Goal: Navigation & Orientation: Find specific page/section

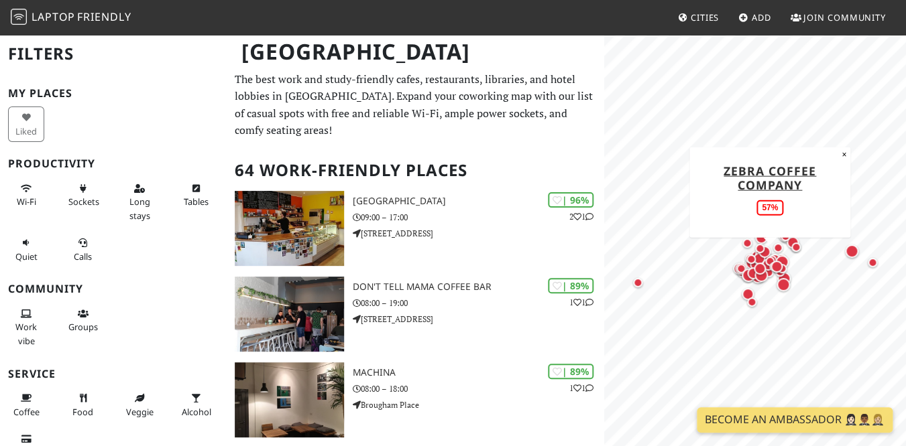
click at [764, 259] on div "Map marker" at bounding box center [769, 261] width 16 height 16
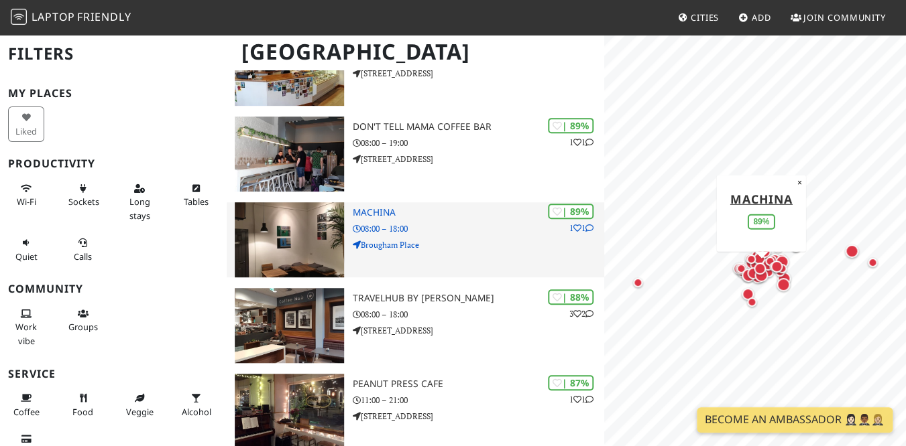
scroll to position [164, 0]
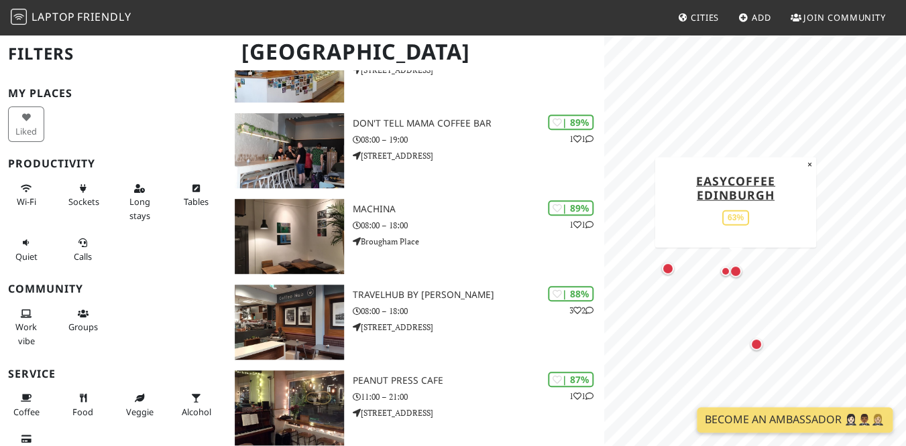
click at [736, 272] on div "Map marker" at bounding box center [735, 271] width 12 height 12
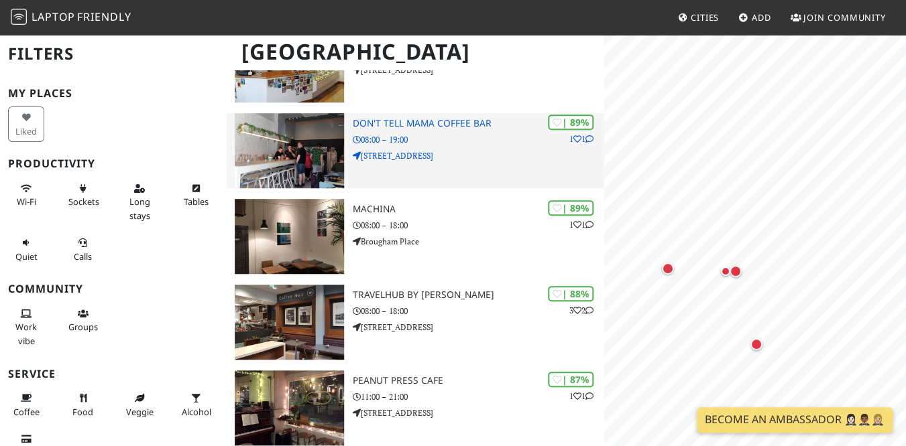
scroll to position [0, 0]
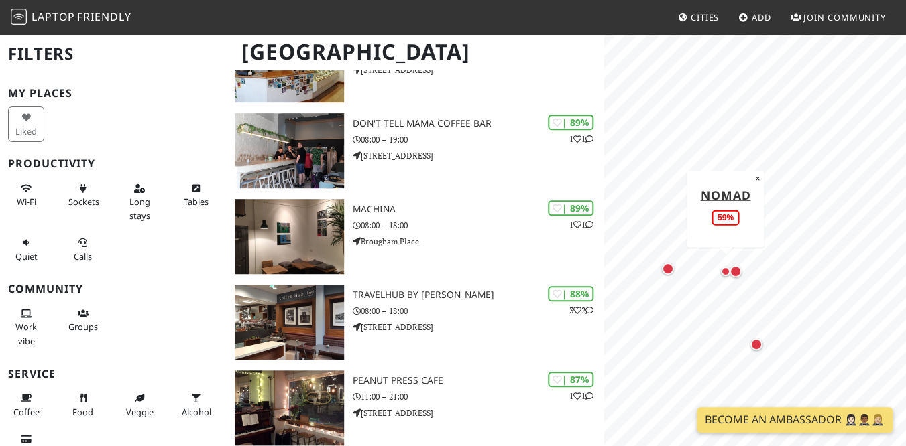
click at [725, 272] on div "Map marker" at bounding box center [725, 271] width 9 height 9
click at [668, 269] on div "Map marker" at bounding box center [668, 269] width 12 height 12
click at [756, 347] on div "Map marker" at bounding box center [756, 344] width 12 height 12
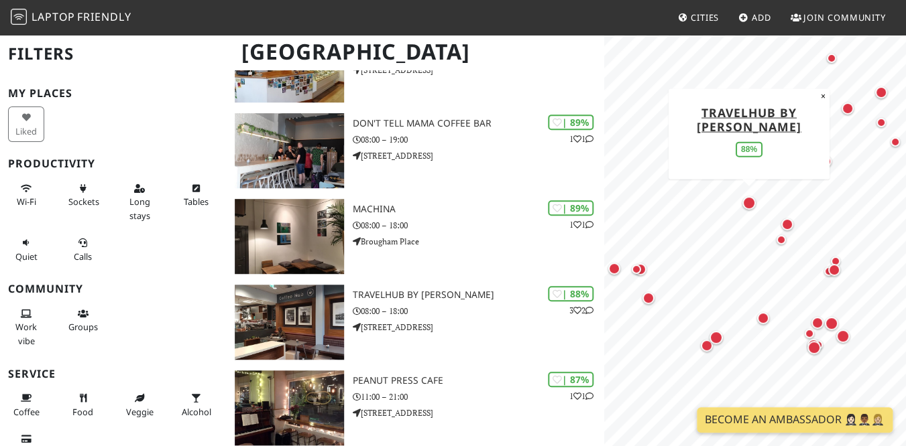
click at [750, 206] on div "Map marker" at bounding box center [748, 202] width 13 height 13
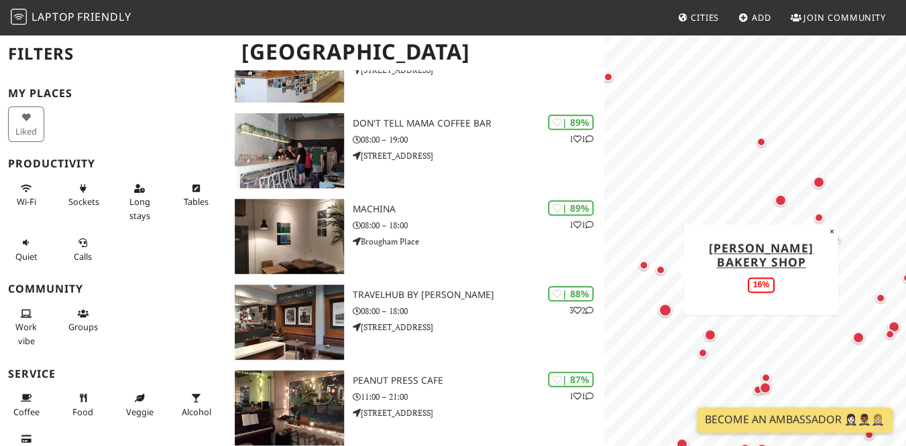
click at [662, 269] on div "Map marker" at bounding box center [660, 269] width 9 height 9
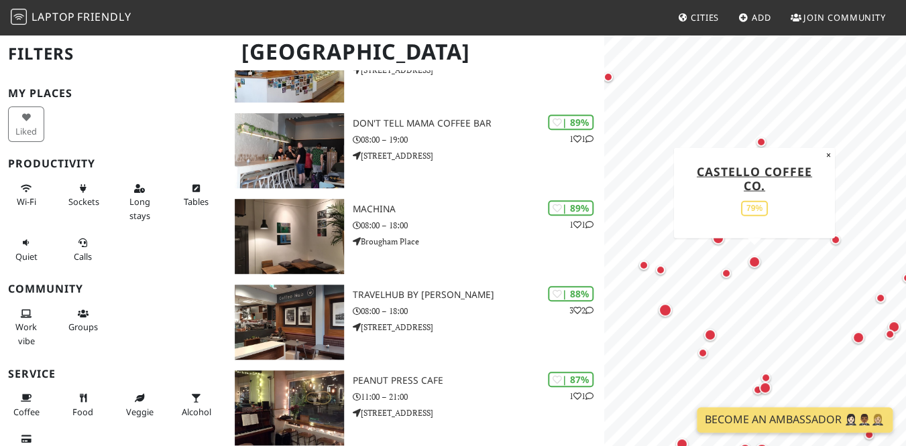
click at [756, 263] on div "Map marker" at bounding box center [754, 262] width 12 height 12
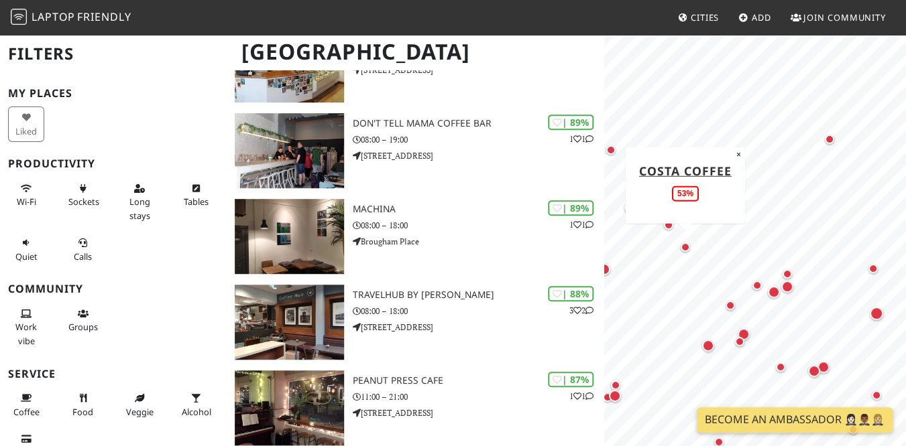
click at [686, 247] on div "Map marker" at bounding box center [684, 247] width 9 height 9
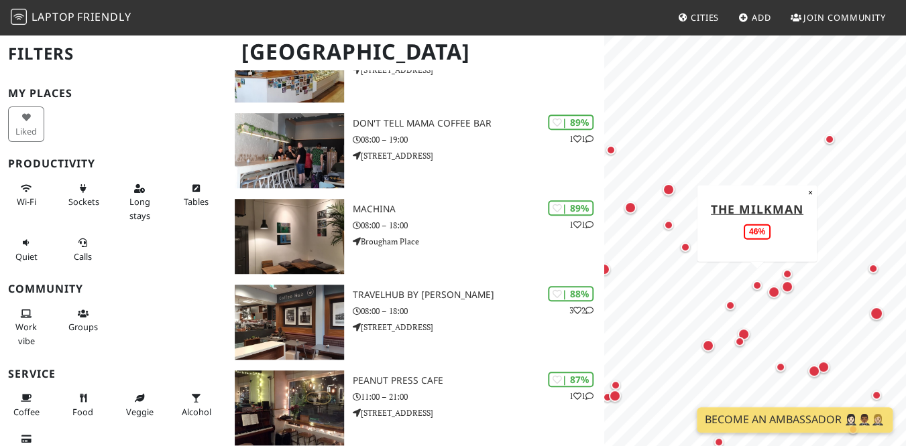
click at [757, 286] on div "Map marker" at bounding box center [756, 285] width 9 height 9
click at [774, 293] on div "Map marker" at bounding box center [773, 292] width 12 height 12
click at [788, 287] on div "Map marker" at bounding box center [787, 287] width 12 height 12
click at [789, 275] on div "Map marker" at bounding box center [786, 273] width 9 height 9
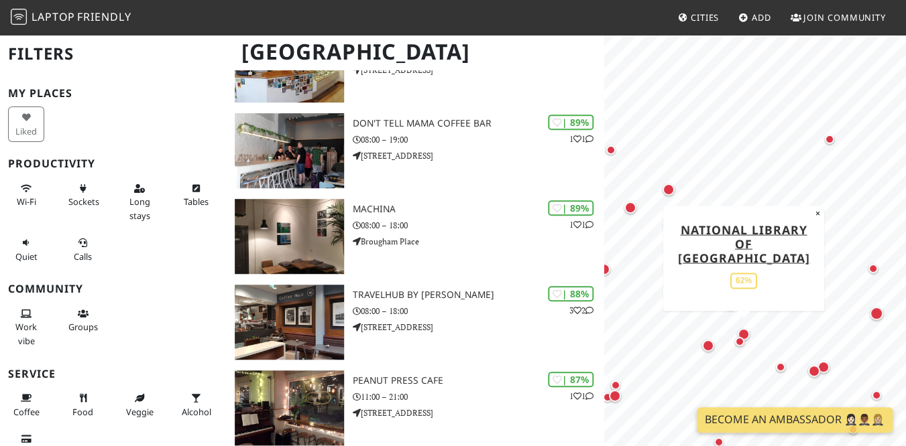
click at [743, 332] on div "Map marker" at bounding box center [743, 334] width 12 height 12
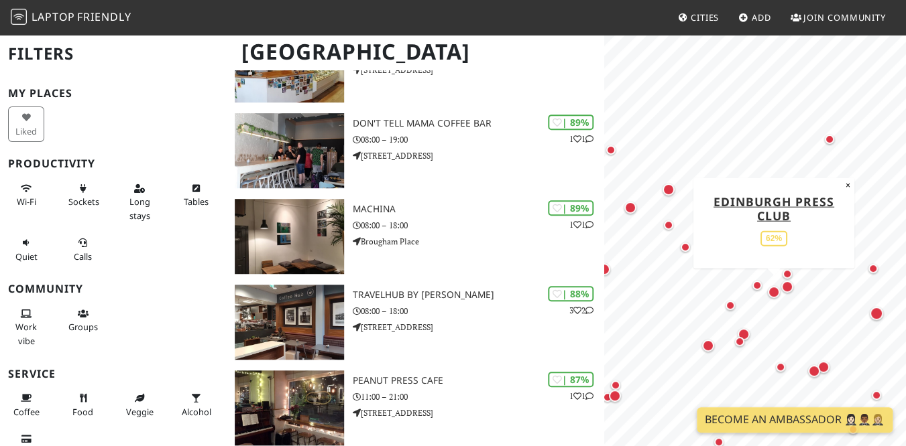
click at [775, 293] on div "Map marker" at bounding box center [773, 292] width 12 height 12
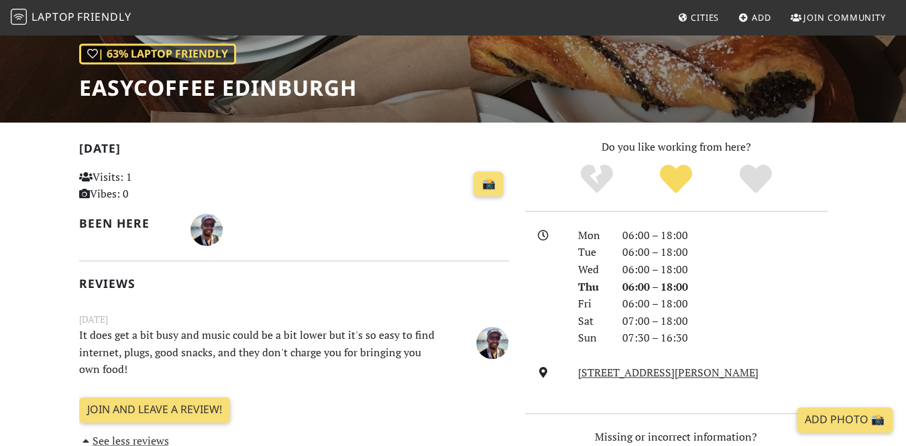
scroll to position [203, 0]
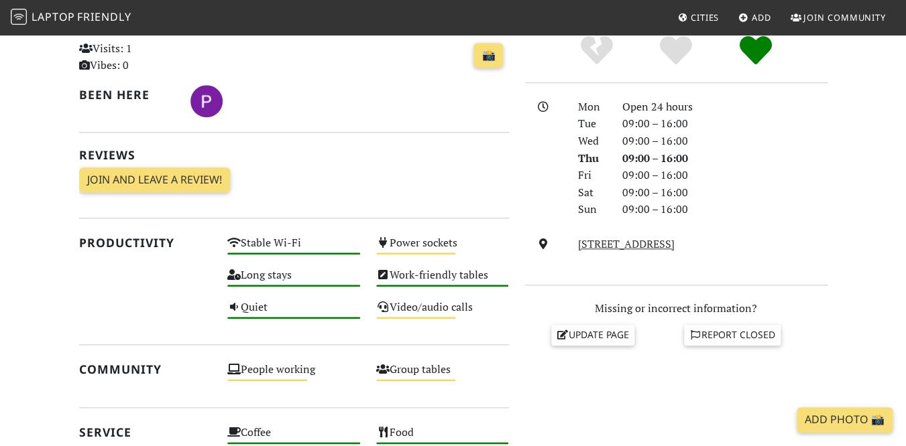
scroll to position [327, 0]
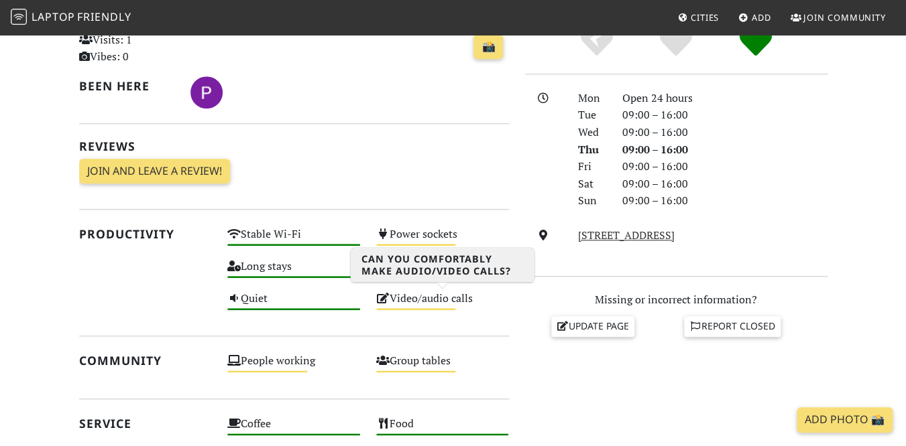
click at [444, 299] on div "Video/audio calls Medium" at bounding box center [442, 305] width 149 height 32
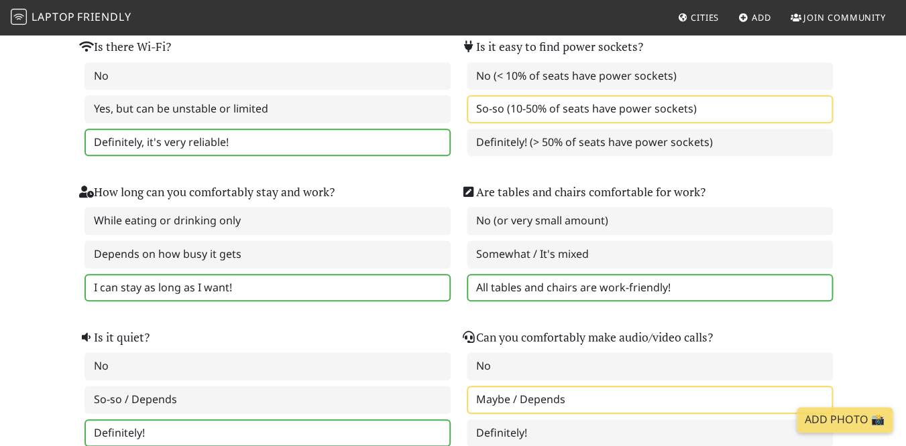
scroll to position [102, 0]
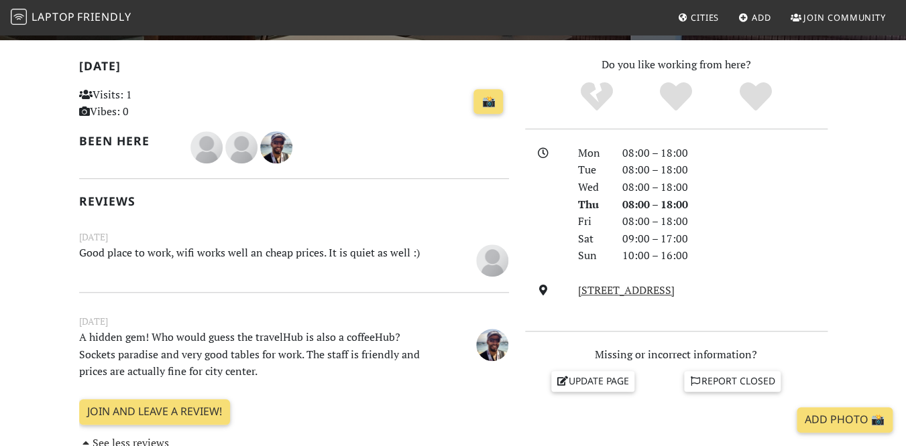
scroll to position [296, 0]
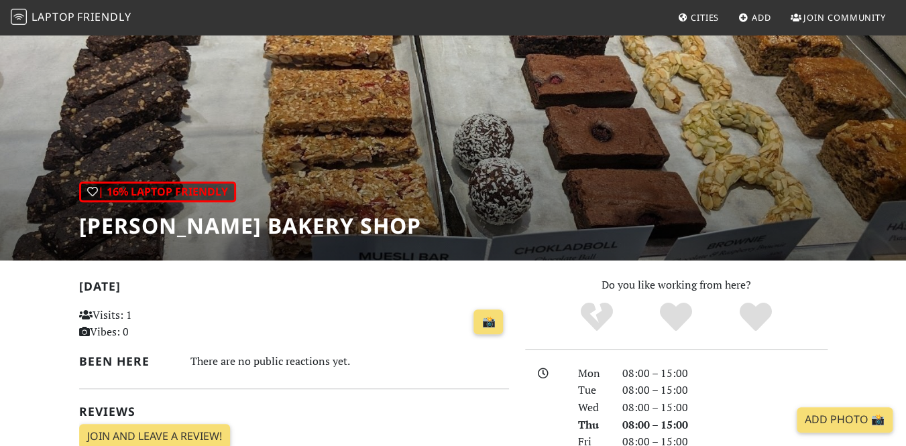
scroll to position [78, 0]
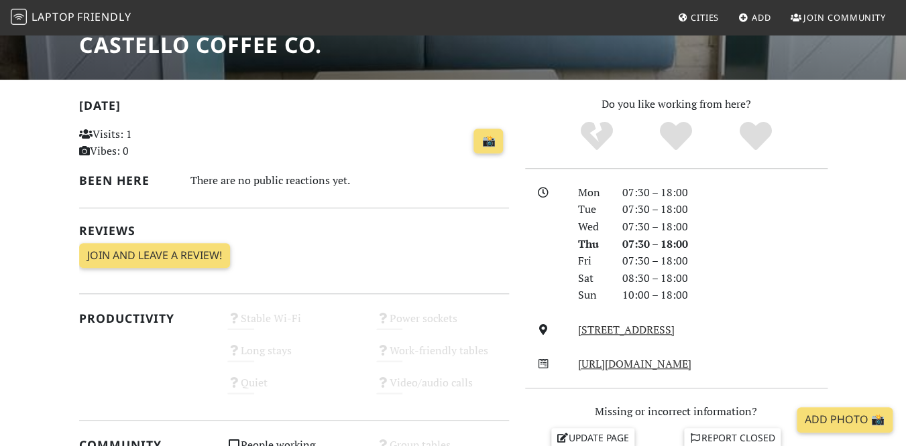
scroll to position [242, 0]
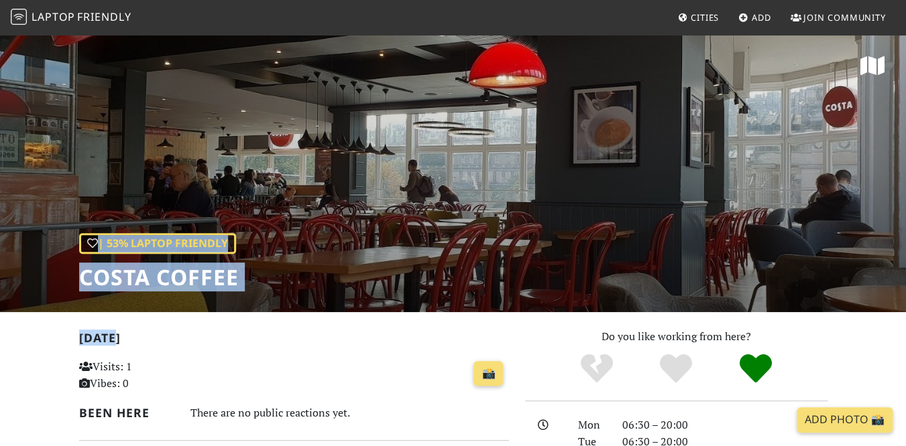
drag, startPoint x: 410, startPoint y: 351, endPoint x: 471, endPoint y: 178, distance: 183.4
click at [471, 328] on div "Today Visits: 1 Vibes: 0 📸 Been here There are no public reactions yet. Reviews…" at bounding box center [294, 419] width 430 height 183
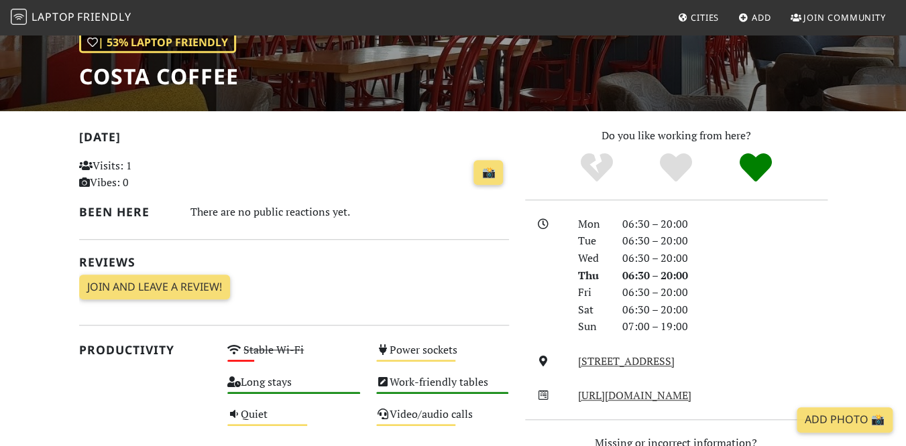
scroll to position [109, 0]
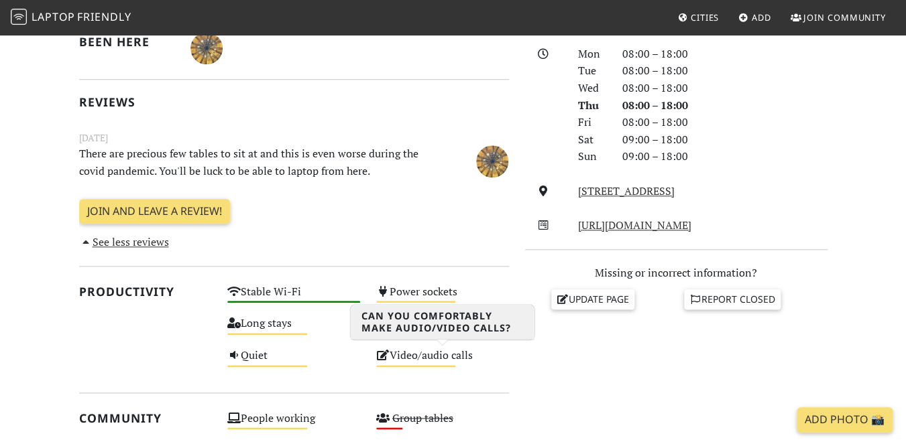
scroll to position [383, 0]
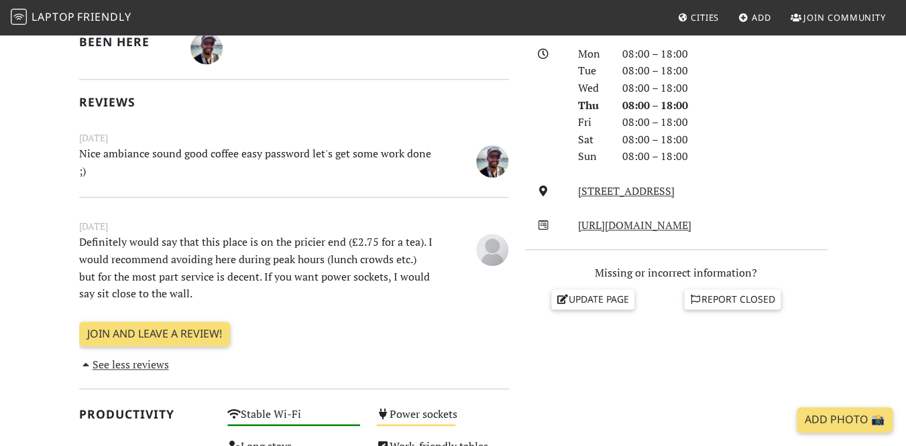
scroll to position [377, 0]
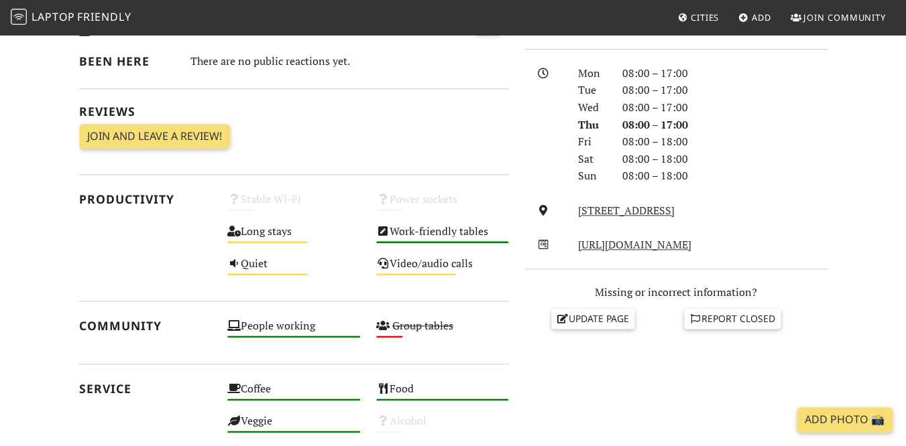
scroll to position [355, 0]
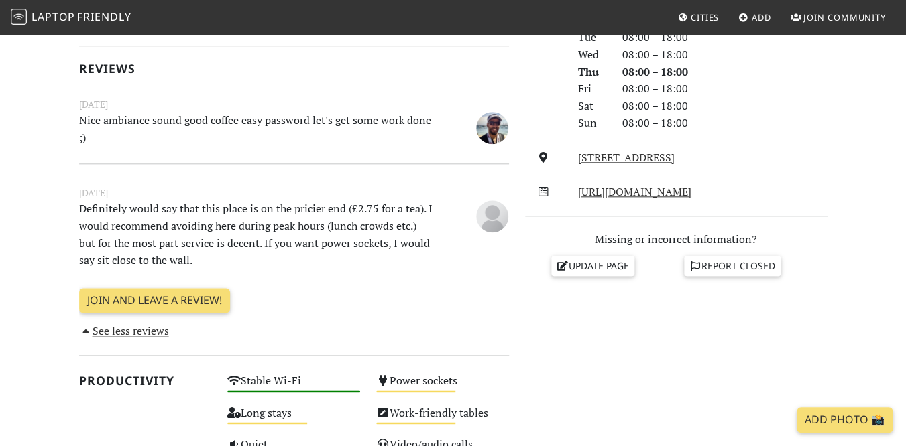
scroll to position [407, 0]
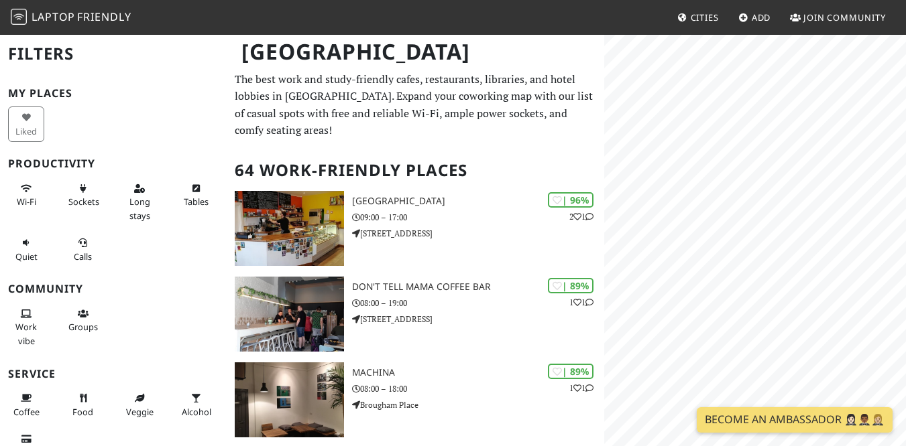
scroll to position [2, 0]
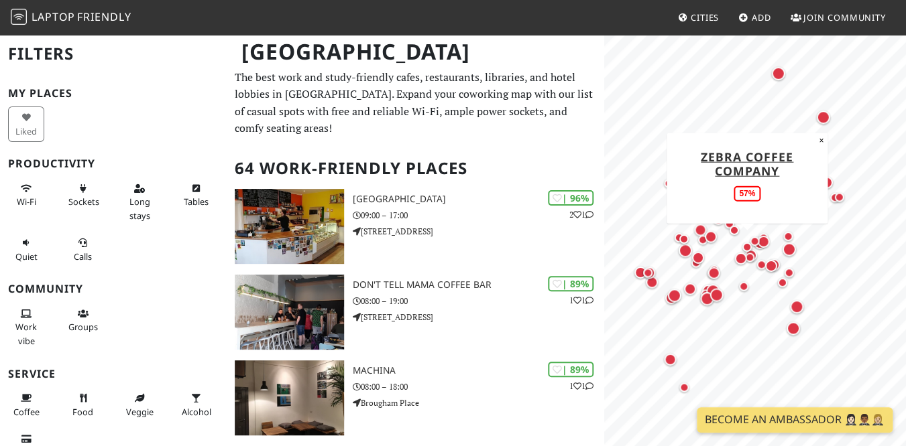
drag, startPoint x: 685, startPoint y: 250, endPoint x: 751, endPoint y: 251, distance: 66.4
click at [751, 251] on div "Map marker" at bounding box center [745, 246] width 9 height 9
